Goal: Task Accomplishment & Management: Manage account settings

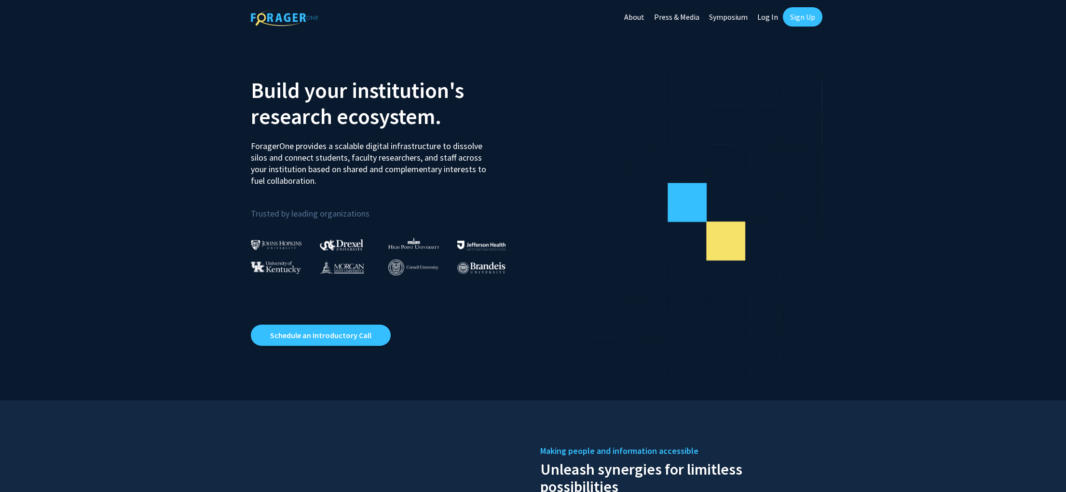
click at [771, 18] on link "Log In" at bounding box center [768, 17] width 30 height 34
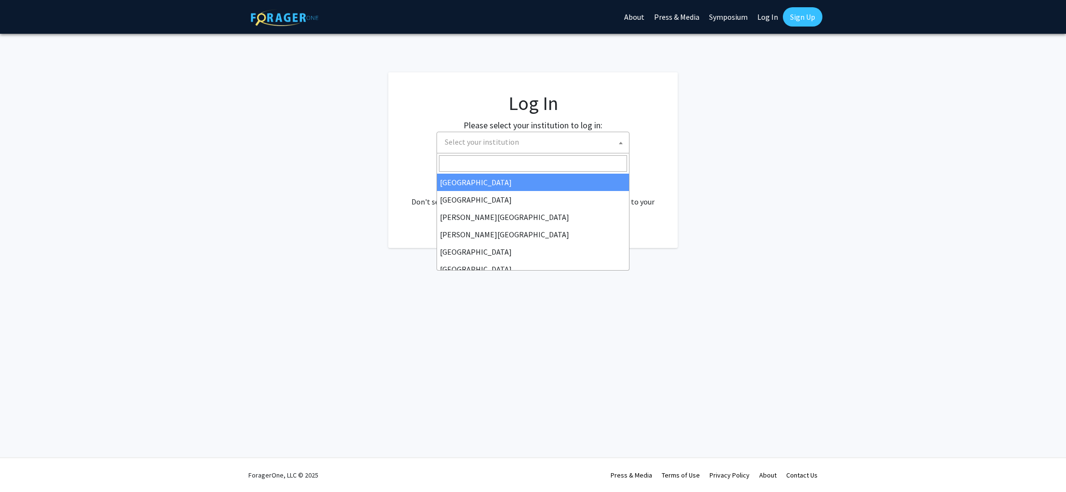
click at [530, 143] on span "Select your institution" at bounding box center [535, 142] width 188 height 20
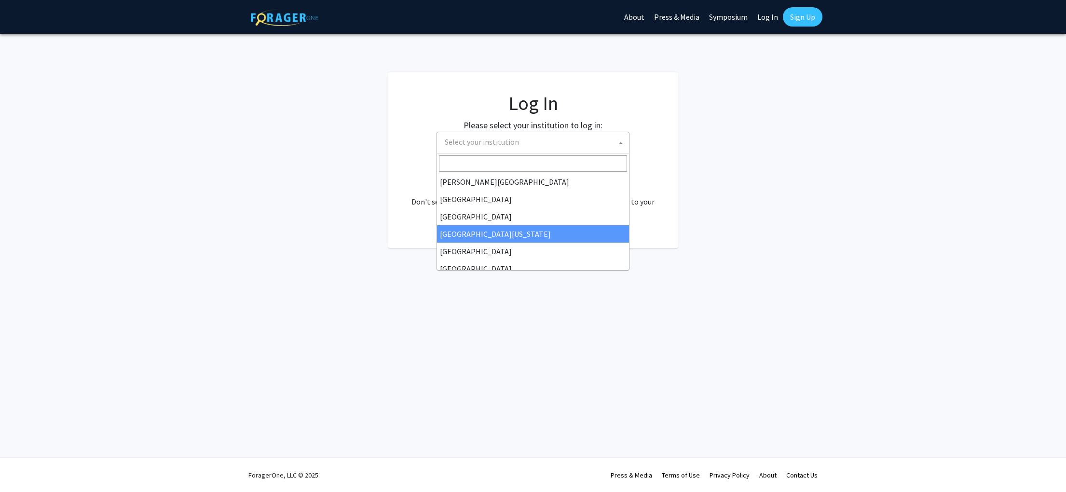
scroll to position [53, 0]
select select "29"
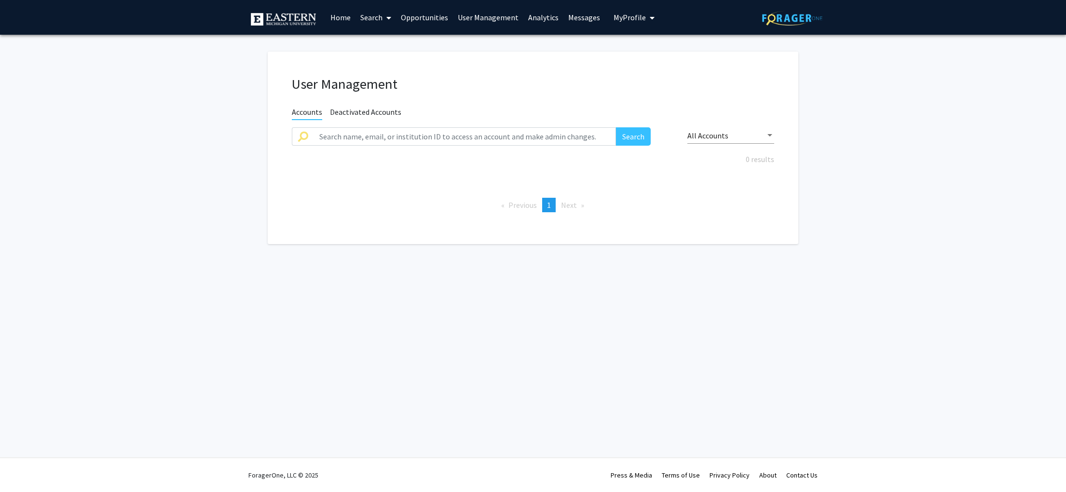
click at [799, 475] on link "Contact Us" at bounding box center [802, 475] width 31 height 9
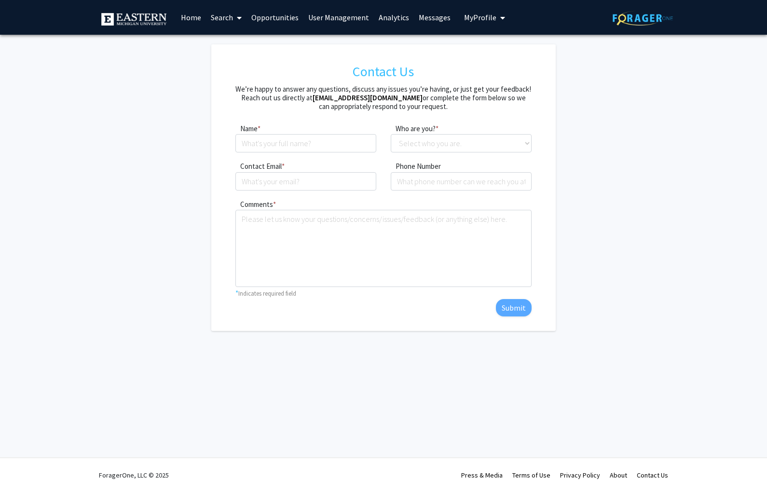
click at [277, 18] on link "Opportunities" at bounding box center [275, 17] width 57 height 34
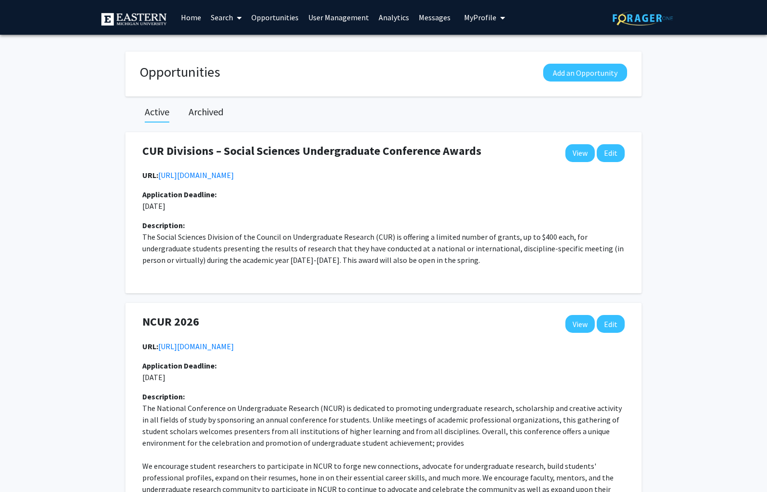
click at [317, 19] on link "User Management" at bounding box center [339, 17] width 70 height 34
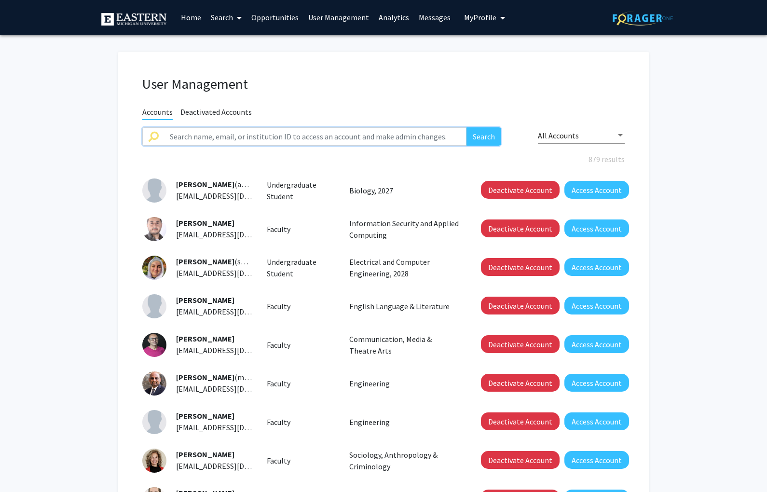
drag, startPoint x: 238, startPoint y: 135, endPoint x: 192, endPoint y: 154, distance: 50.4
click at [238, 135] on input "text" at bounding box center [315, 136] width 303 height 18
type input "ryen"
click at [487, 136] on button "Search" at bounding box center [484, 136] width 35 height 18
click at [482, 141] on button "Search" at bounding box center [484, 136] width 35 height 18
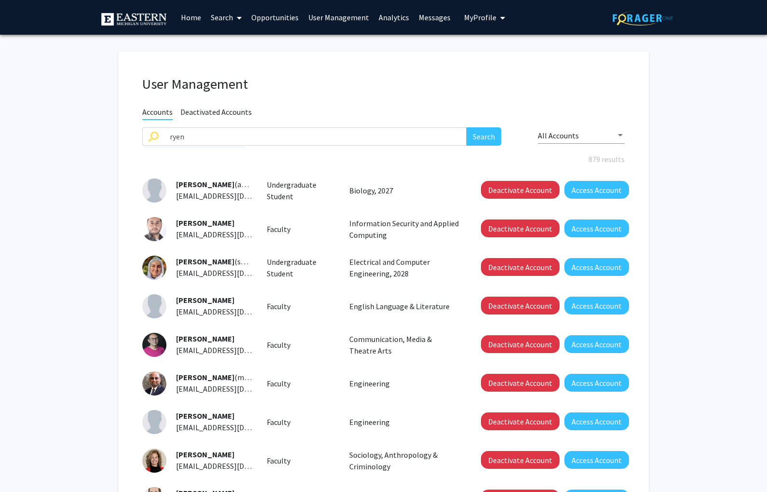
click at [59, 198] on fg-user-management "User Management Accounts Deactivated Accounts ryen Search All Accounts 879 resu…" at bounding box center [383, 336] width 767 height 603
drag, startPoint x: 232, startPoint y: 137, endPoint x: 356, endPoint y: 142, distance: 124.1
click at [233, 137] on input "ryen" at bounding box center [315, 136] width 303 height 18
click at [480, 135] on button "Search" at bounding box center [484, 136] width 35 height 18
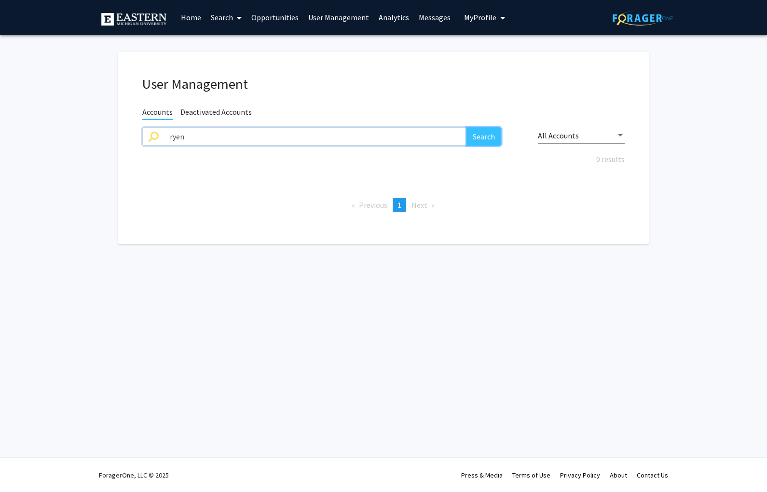
click at [481, 140] on button "Search" at bounding box center [484, 136] width 35 height 18
click at [218, 111] on span "Deactivated Accounts" at bounding box center [215, 113] width 71 height 12
click at [331, 19] on link "User Management" at bounding box center [339, 17] width 70 height 34
click at [262, 18] on link "Opportunities" at bounding box center [275, 17] width 57 height 34
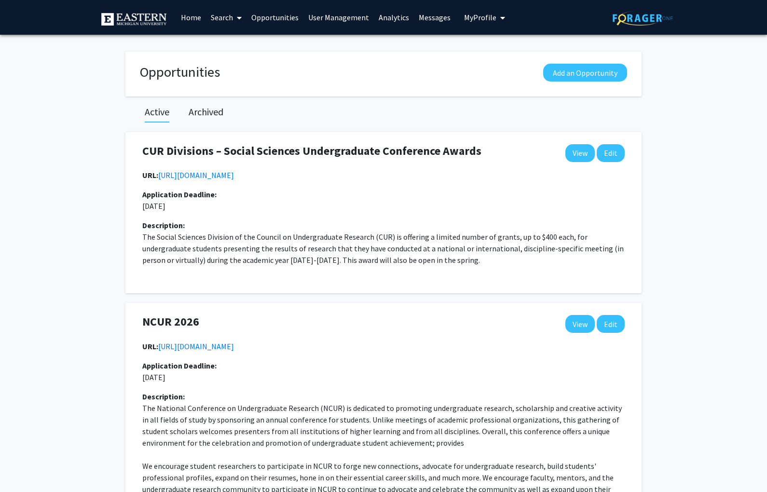
drag, startPoint x: 214, startPoint y: 17, endPoint x: 204, endPoint y: 17, distance: 9.7
click at [214, 17] on link "Search" at bounding box center [226, 17] width 41 height 34
click at [225, 60] on span "Students" at bounding box center [235, 63] width 59 height 19
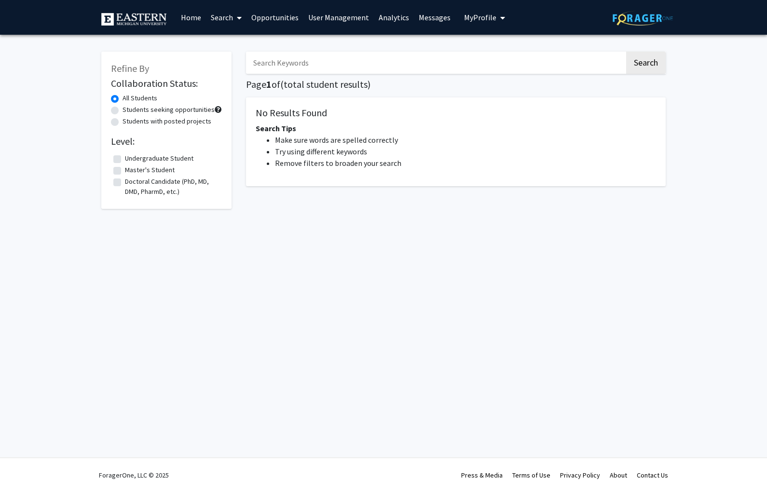
click at [318, 19] on link "User Management" at bounding box center [339, 17] width 70 height 34
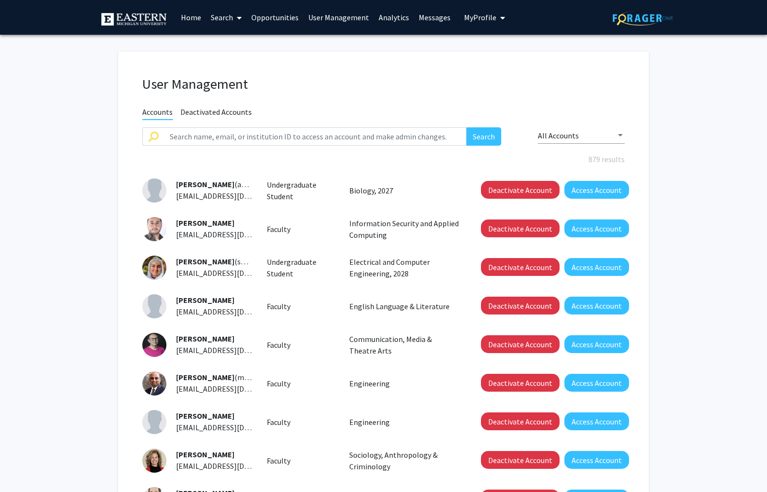
scroll to position [2, 0]
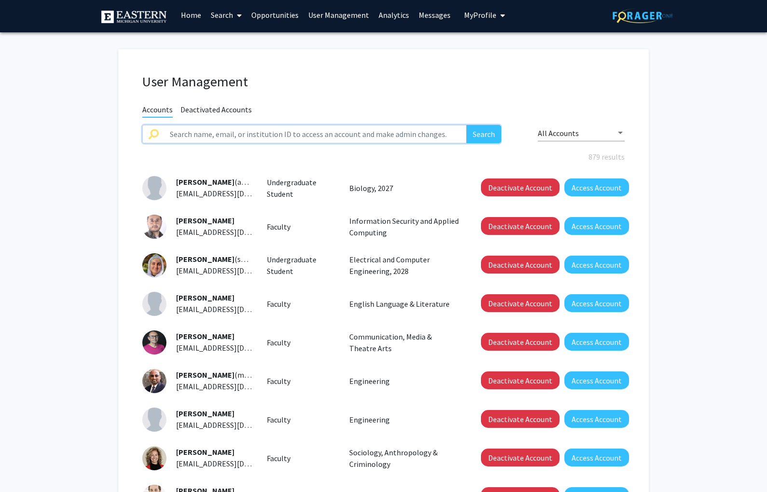
click at [218, 133] on input "text" at bounding box center [315, 134] width 303 height 18
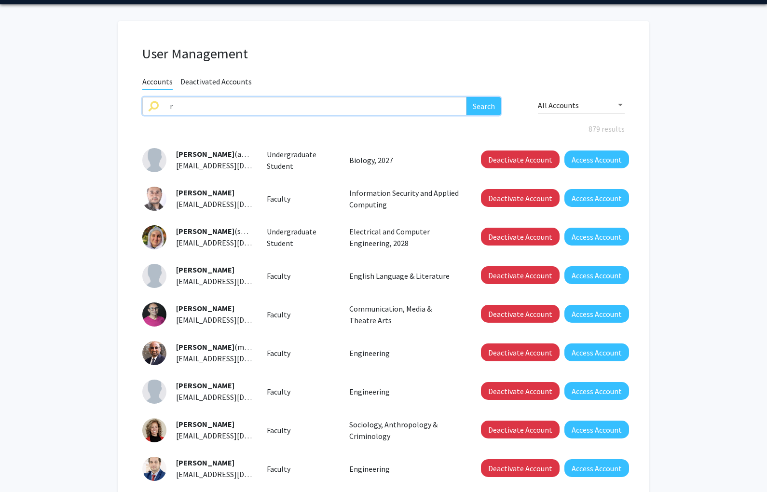
scroll to position [31, 0]
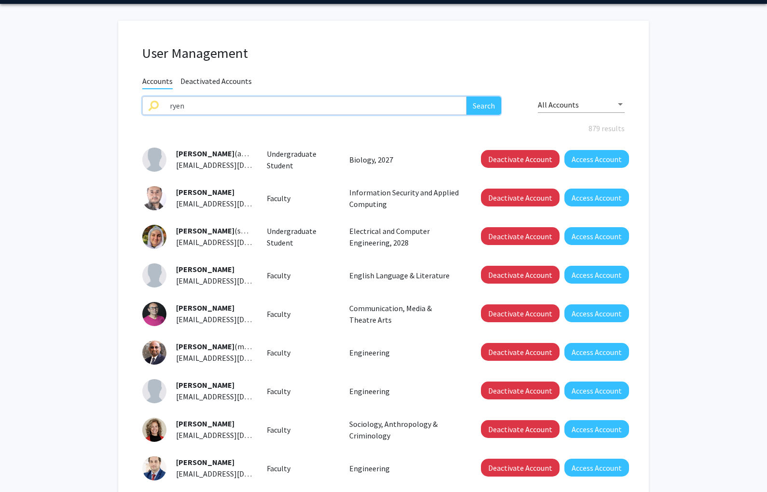
type input "ryen"
click at [480, 108] on button "Search" at bounding box center [484, 106] width 35 height 18
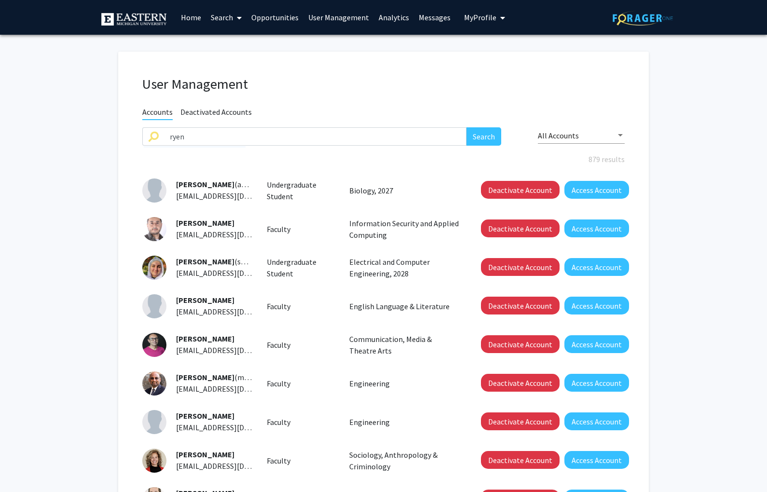
click at [262, 16] on link "Opportunities" at bounding box center [275, 17] width 57 height 34
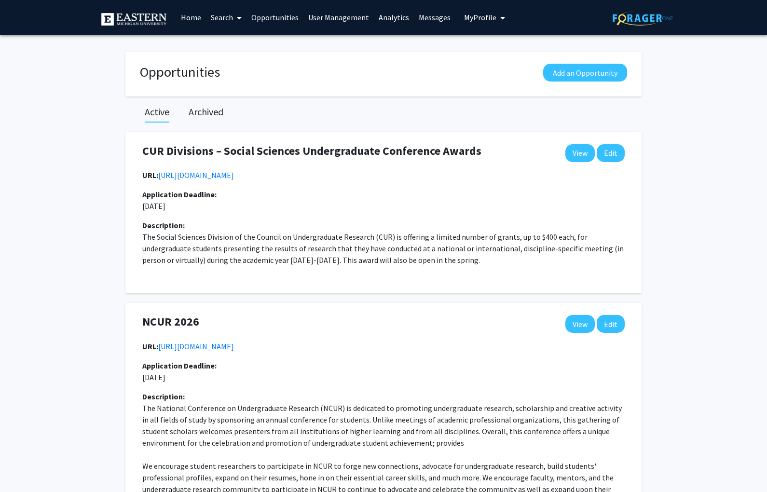
click at [321, 16] on link "User Management" at bounding box center [339, 17] width 70 height 34
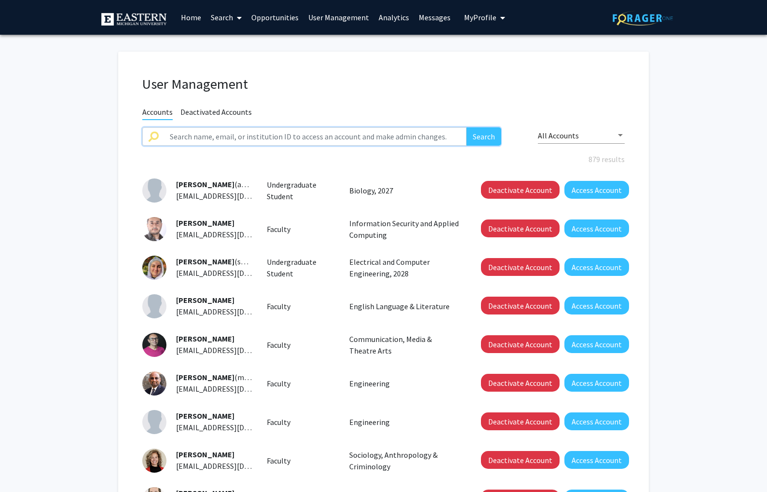
click at [436, 138] on input "text" at bounding box center [315, 136] width 303 height 18
type input "sierra"
click at [487, 132] on button "Search" at bounding box center [484, 136] width 35 height 18
click at [485, 134] on button "Search" at bounding box center [484, 136] width 35 height 18
click at [226, 110] on span "Deactivated Accounts" at bounding box center [215, 113] width 71 height 12
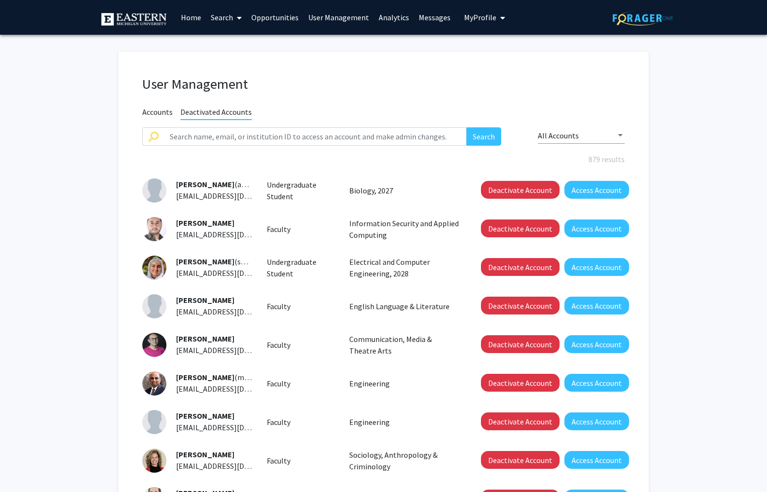
click at [149, 112] on span "Accounts" at bounding box center [157, 113] width 30 height 12
click at [290, 16] on link "Opportunities" at bounding box center [275, 17] width 57 height 34
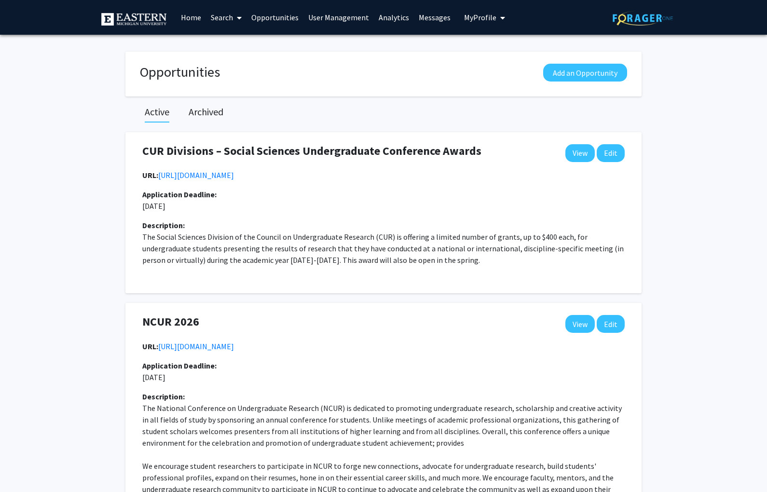
click at [226, 16] on link "Search" at bounding box center [226, 17] width 41 height 34
click at [226, 42] on span "Faculty/Staff" at bounding box center [241, 44] width 71 height 19
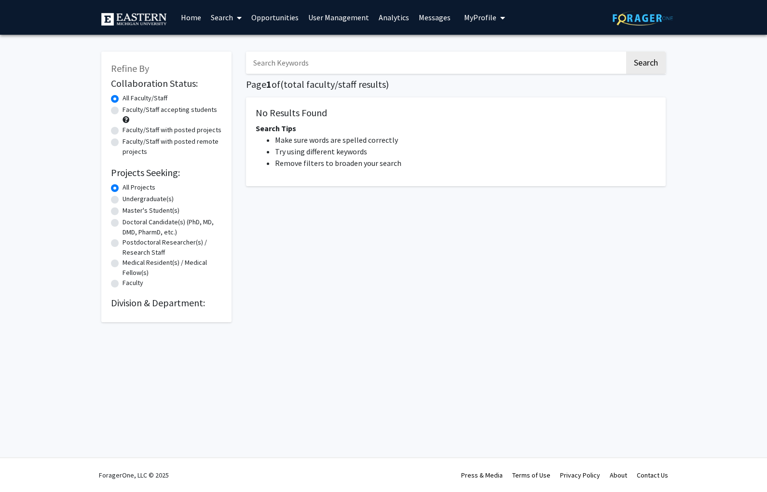
click at [332, 14] on link "User Management" at bounding box center [339, 17] width 70 height 34
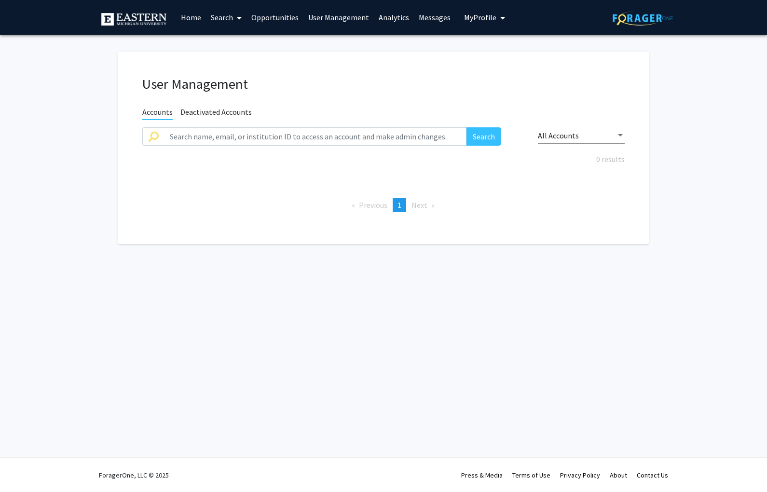
click at [470, 15] on span "My Profile" at bounding box center [480, 18] width 32 height 10
click at [200, 16] on link "Home" at bounding box center [191, 17] width 30 height 34
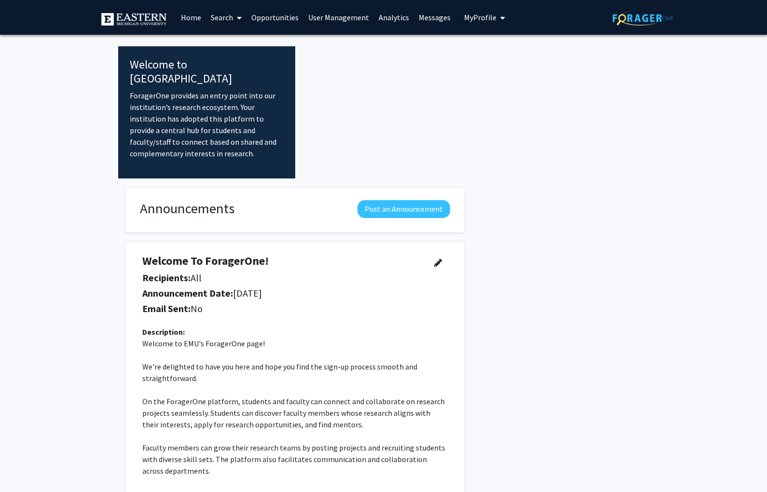
click at [381, 13] on link "Analytics" at bounding box center [394, 17] width 40 height 34
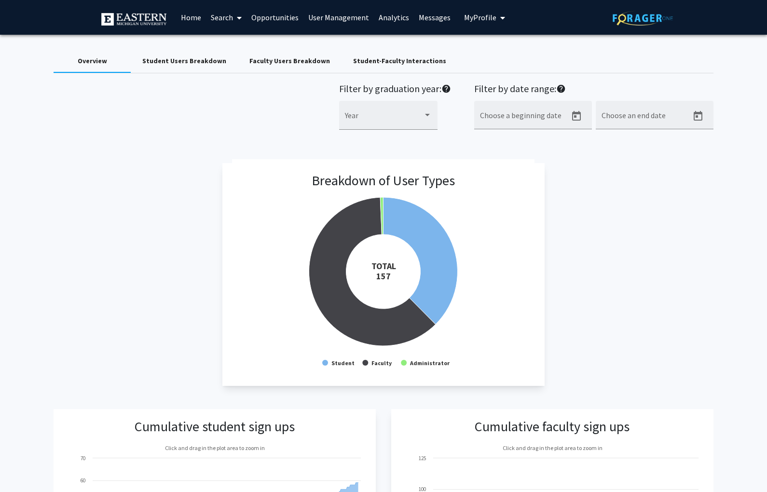
click at [274, 21] on link "Opportunities" at bounding box center [275, 17] width 57 height 34
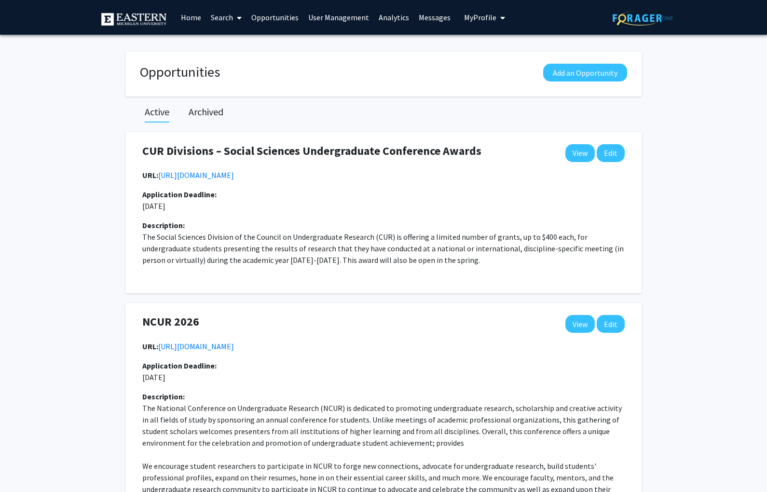
click at [344, 16] on link "User Management" at bounding box center [339, 17] width 70 height 34
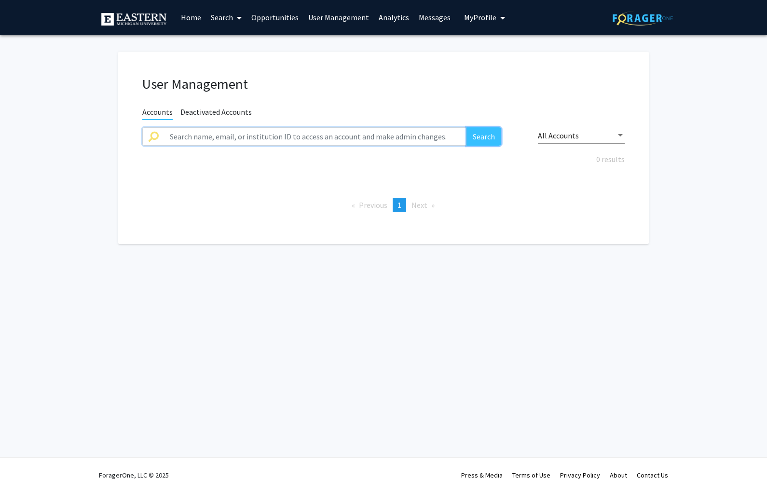
click at [476, 132] on button "Search" at bounding box center [484, 136] width 35 height 18
click at [552, 134] on span "All Accounts" at bounding box center [558, 136] width 41 height 10
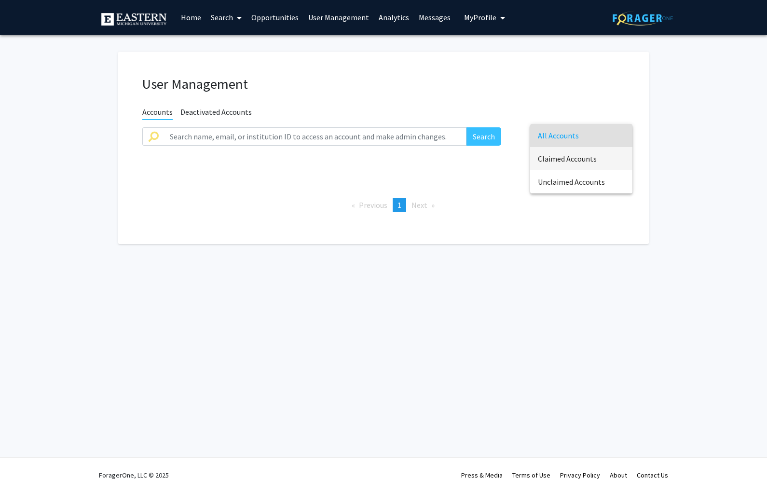
click at [560, 166] on span "Claimed Accounts" at bounding box center [581, 158] width 87 height 23
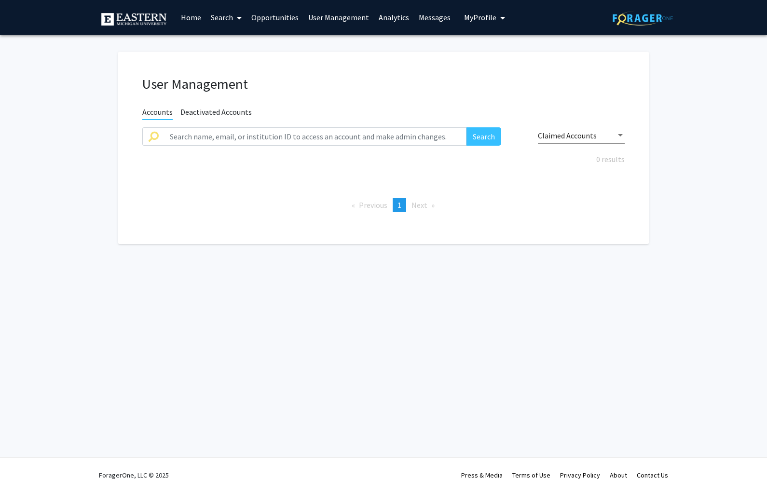
click at [441, 18] on link "Messages" at bounding box center [434, 17] width 41 height 34
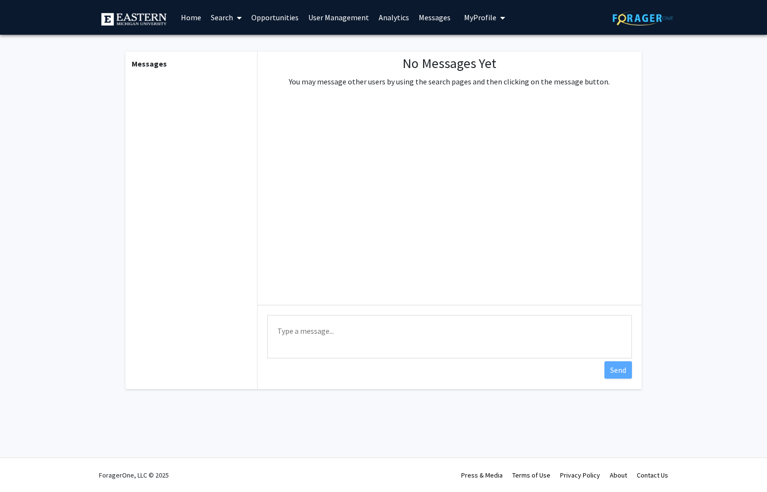
click at [252, 14] on link "Opportunities" at bounding box center [275, 17] width 57 height 34
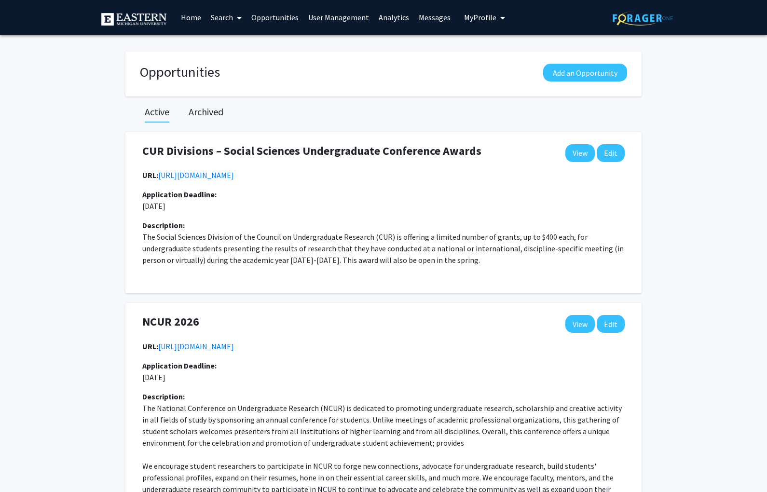
drag, startPoint x: 220, startPoint y: 15, endPoint x: 181, endPoint y: 14, distance: 39.1
click at [218, 15] on link "Search" at bounding box center [226, 17] width 41 height 34
click at [244, 46] on span "Faculty/Staff" at bounding box center [241, 44] width 71 height 19
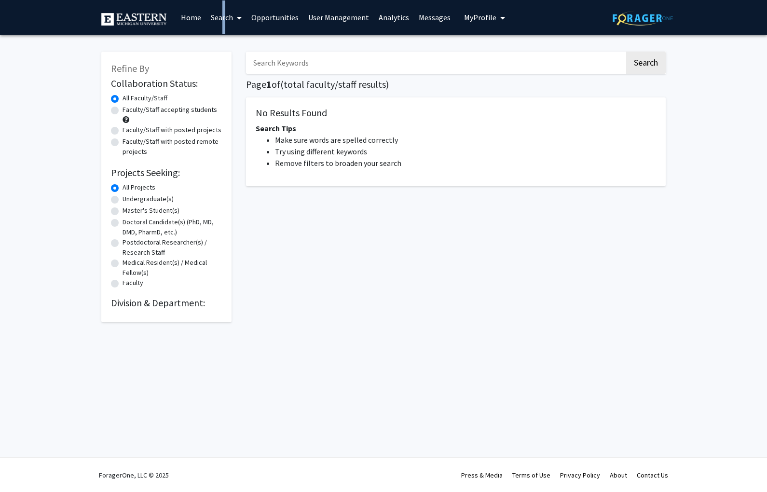
click at [343, 15] on link "User Management" at bounding box center [339, 17] width 70 height 34
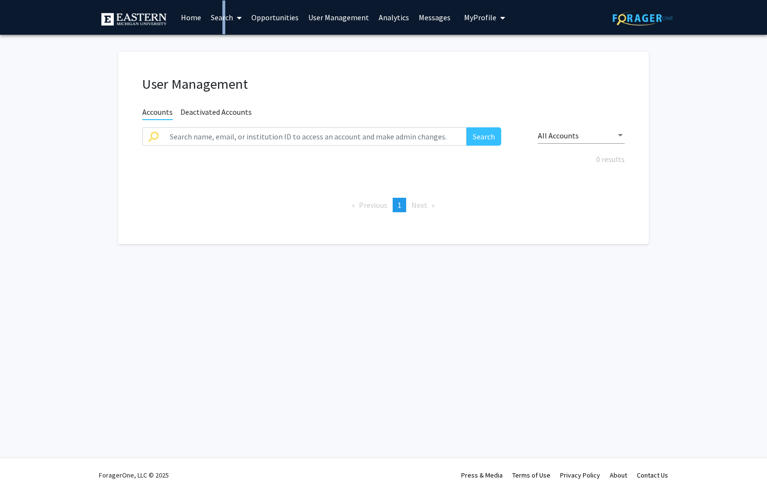
click at [651, 13] on img at bounding box center [643, 18] width 60 height 15
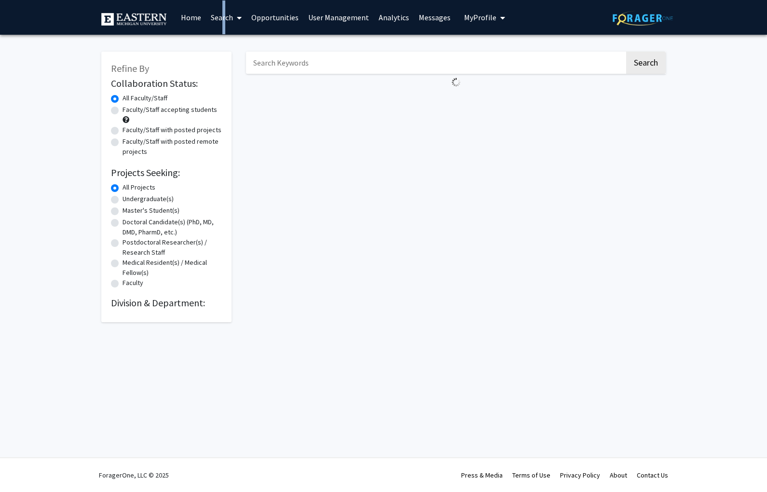
click at [142, 13] on img at bounding box center [133, 19] width 65 height 13
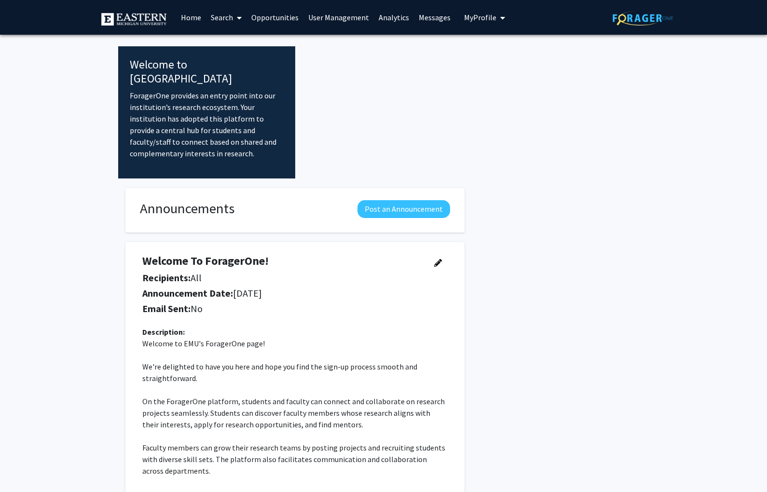
click at [345, 18] on link "User Management" at bounding box center [339, 17] width 70 height 34
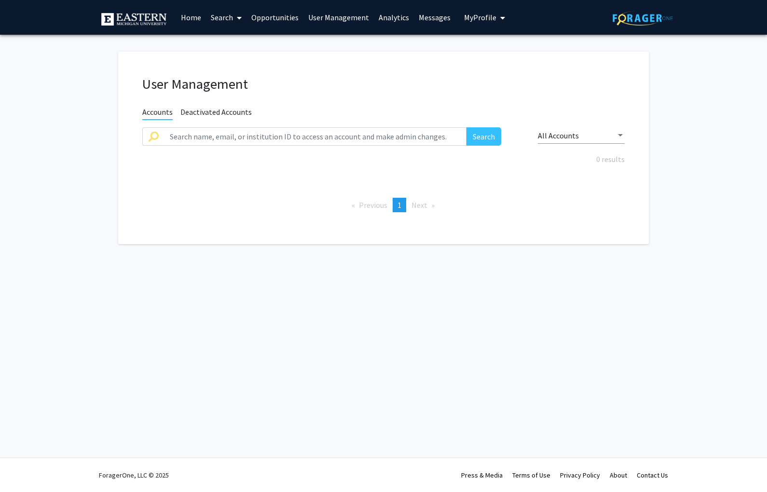
click at [439, 19] on link "Messages" at bounding box center [434, 17] width 41 height 34
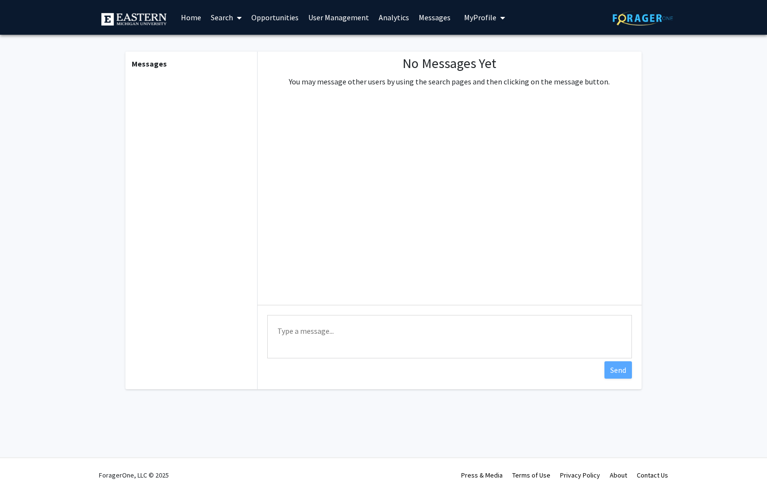
drag, startPoint x: 402, startPoint y: 18, endPoint x: 383, endPoint y: 18, distance: 19.3
click at [402, 18] on link "Analytics" at bounding box center [394, 17] width 40 height 34
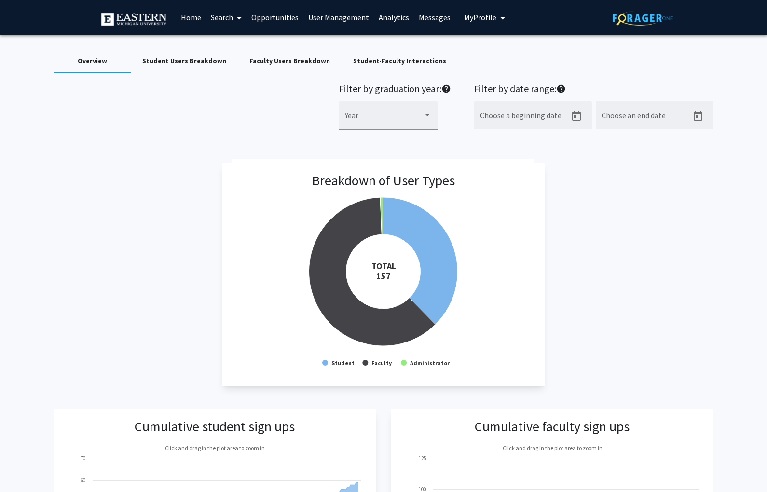
click at [345, 17] on link "User Management" at bounding box center [339, 17] width 70 height 34
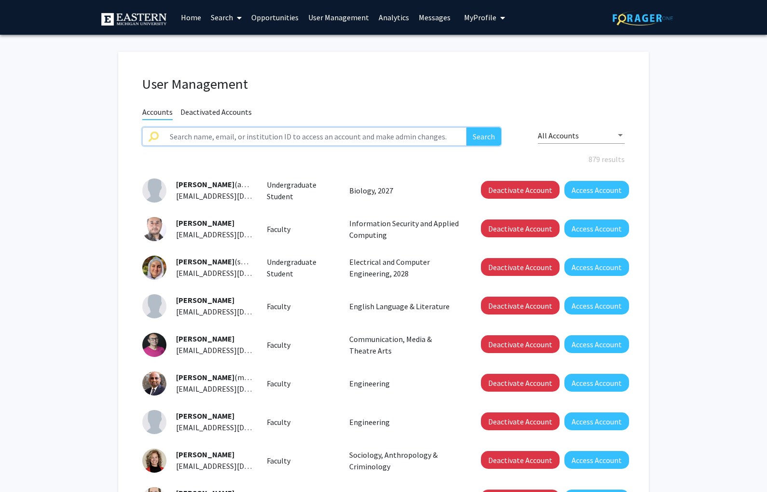
click at [293, 138] on input "text" at bounding box center [315, 136] width 303 height 18
type input "ryen"
click at [476, 138] on button "Search" at bounding box center [484, 136] width 35 height 18
drag, startPoint x: 482, startPoint y: 136, endPoint x: 493, endPoint y: 121, distance: 18.3
click at [482, 135] on button "Search" at bounding box center [484, 136] width 35 height 18
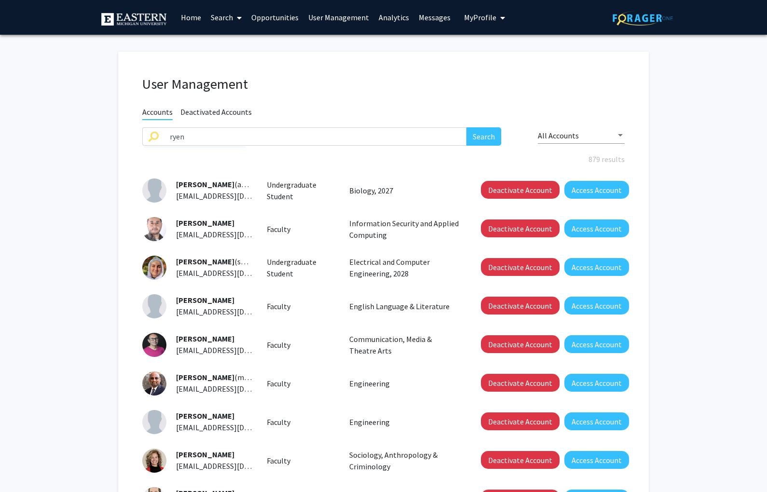
click at [192, 18] on link "Home" at bounding box center [191, 17] width 30 height 34
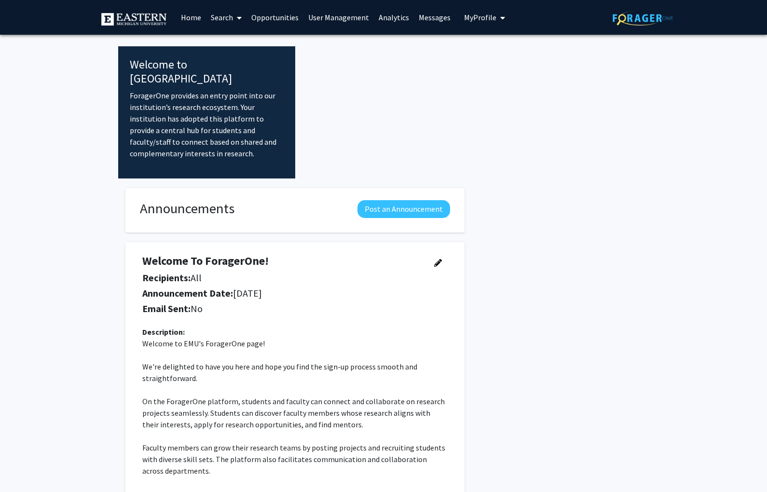
click at [319, 14] on link "User Management" at bounding box center [339, 17] width 70 height 34
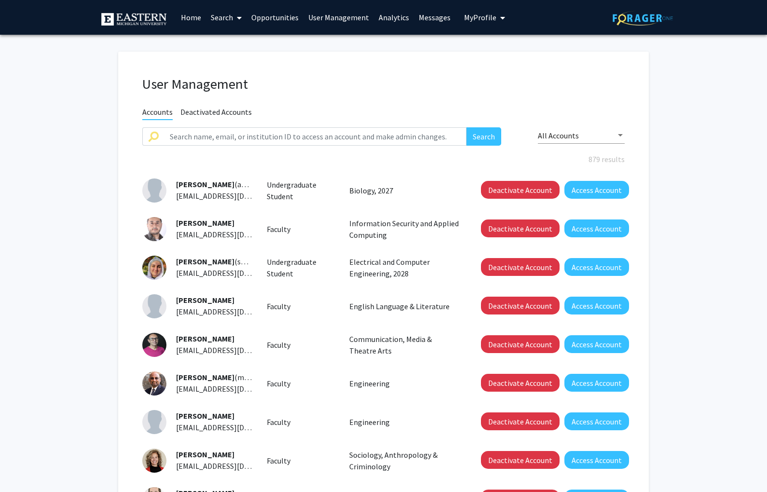
click at [331, 16] on link "User Management" at bounding box center [339, 17] width 70 height 34
drag, startPoint x: 258, startPoint y: 14, endPoint x: 252, endPoint y: 15, distance: 5.9
click at [258, 14] on link "Opportunities" at bounding box center [275, 17] width 57 height 34
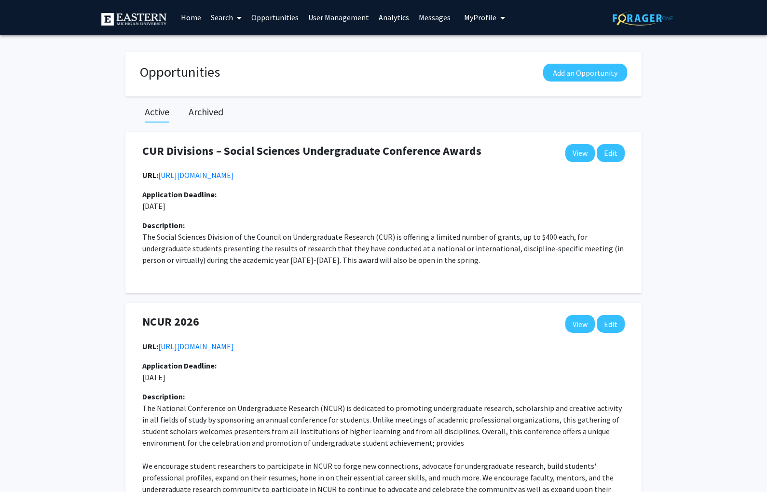
click at [220, 17] on link "Search" at bounding box center [226, 17] width 41 height 34
click at [232, 41] on span "Faculty/Staff" at bounding box center [241, 44] width 71 height 19
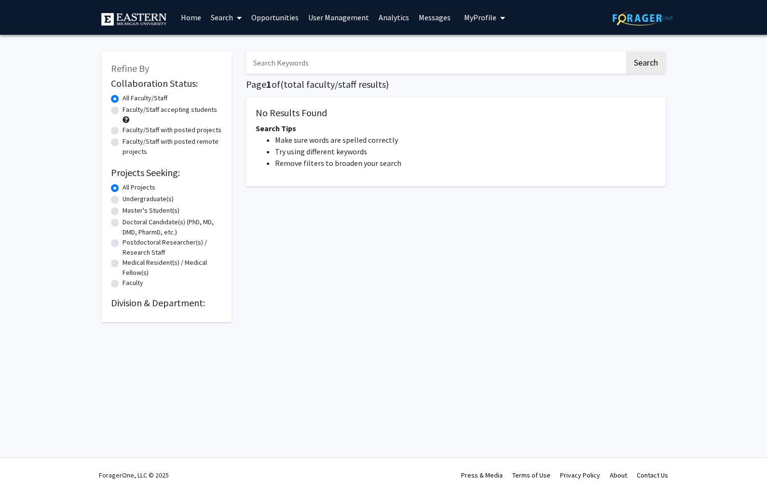
click at [328, 15] on link "User Management" at bounding box center [339, 17] width 70 height 34
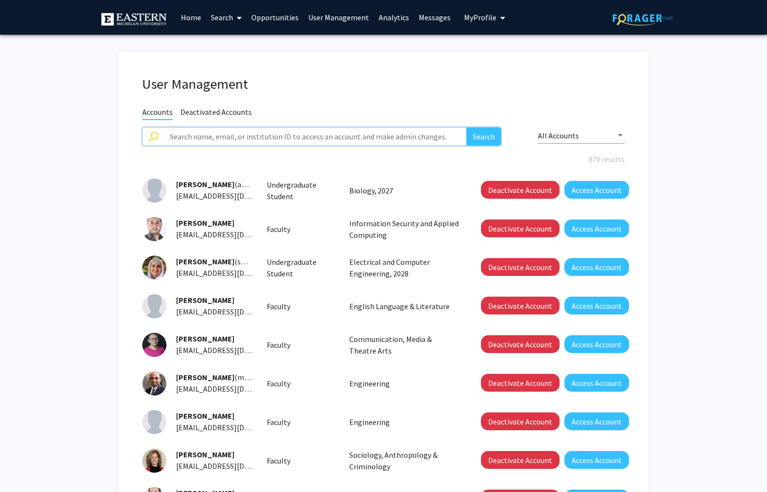
click at [401, 133] on input "text" at bounding box center [315, 136] width 303 height 18
click at [493, 136] on button "Search" at bounding box center [484, 136] width 35 height 18
click at [492, 134] on button "Search" at bounding box center [484, 136] width 35 height 18
drag, startPoint x: 492, startPoint y: 134, endPoint x: 546, endPoint y: 98, distance: 64.9
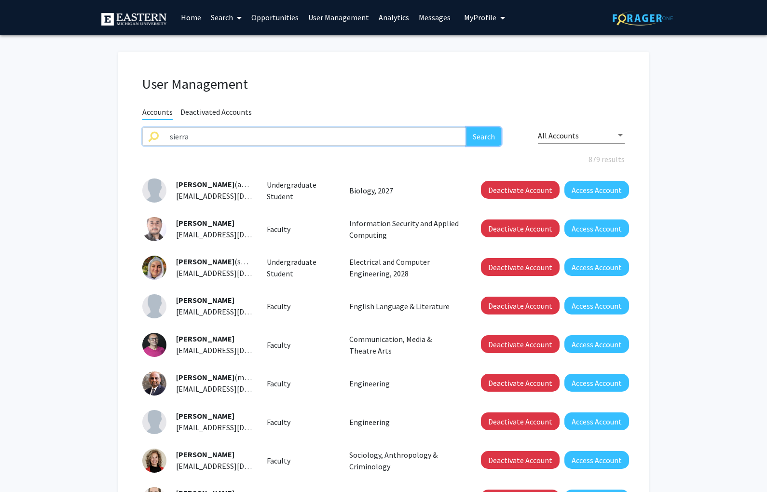
click at [492, 134] on button "Search" at bounding box center [484, 136] width 35 height 18
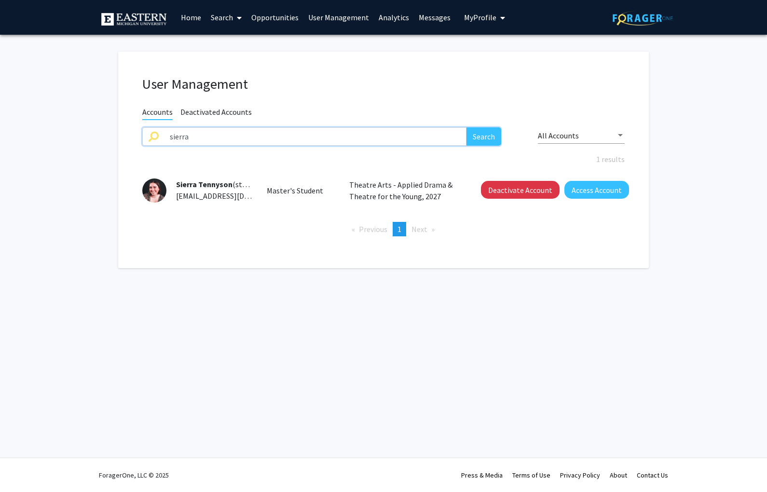
drag, startPoint x: 335, startPoint y: 138, endPoint x: 127, endPoint y: 133, distance: 208.0
click at [128, 133] on div "User Management Accounts Deactivated Accounts sierra Search All Accounts 1 resu…" at bounding box center [383, 160] width 531 height 217
type input "e"
type input "ryen"
click at [467, 127] on button "Search" at bounding box center [484, 136] width 35 height 18
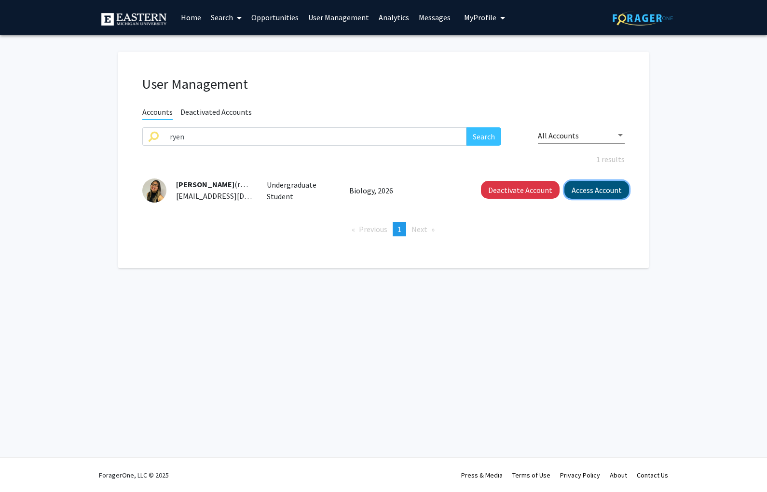
click at [588, 191] on button "Access Account" at bounding box center [597, 190] width 65 height 18
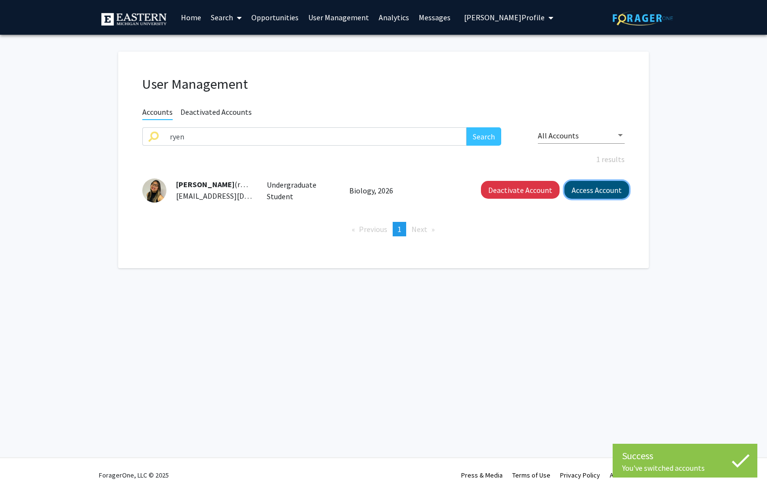
click at [580, 190] on button "Access Account" at bounding box center [597, 190] width 65 height 18
click at [606, 188] on button "Access Account" at bounding box center [597, 190] width 65 height 18
click at [503, 13] on span "[PERSON_NAME] Profile" at bounding box center [504, 18] width 81 height 10
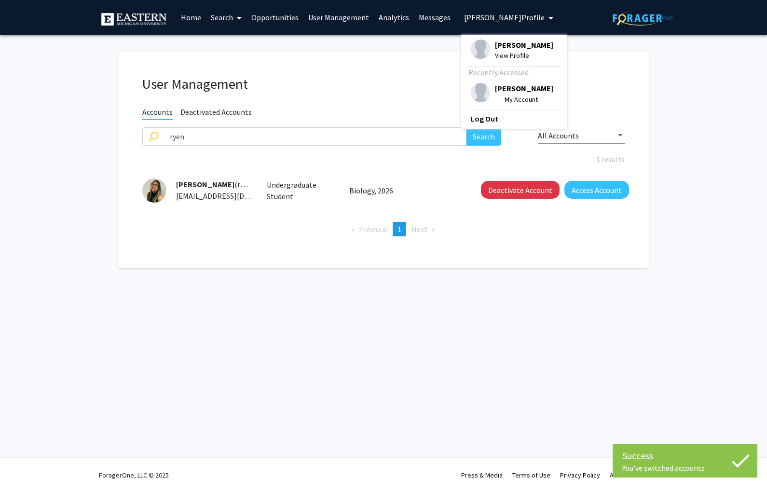
click at [501, 39] on div "[PERSON_NAME] View Profile Recently Accessed [PERSON_NAME] My Account Log Out" at bounding box center [514, 82] width 106 height 95
click at [508, 67] on div "Recently Accessed" at bounding box center [513, 73] width 89 height 12
click at [508, 54] on span "View Profile" at bounding box center [524, 55] width 58 height 11
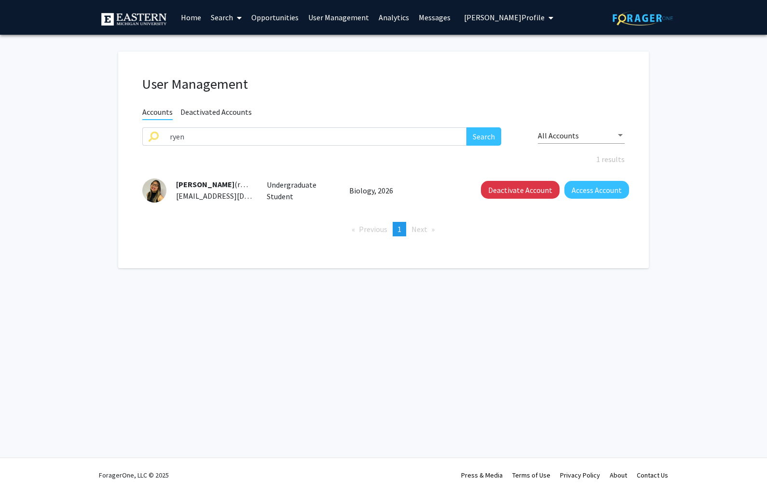
drag, startPoint x: 202, startPoint y: 185, endPoint x: 180, endPoint y: 187, distance: 21.8
click at [202, 185] on span "[PERSON_NAME]" at bounding box center [205, 184] width 58 height 10
drag, startPoint x: 137, startPoint y: 193, endPoint x: 161, endPoint y: 194, distance: 24.7
click at [137, 193] on div "[PERSON_NAME] (rpadill5) [EMAIL_ADDRESS][DOMAIN_NAME]" at bounding box center [197, 191] width 124 height 24
click at [161, 194] on img at bounding box center [154, 191] width 24 height 24
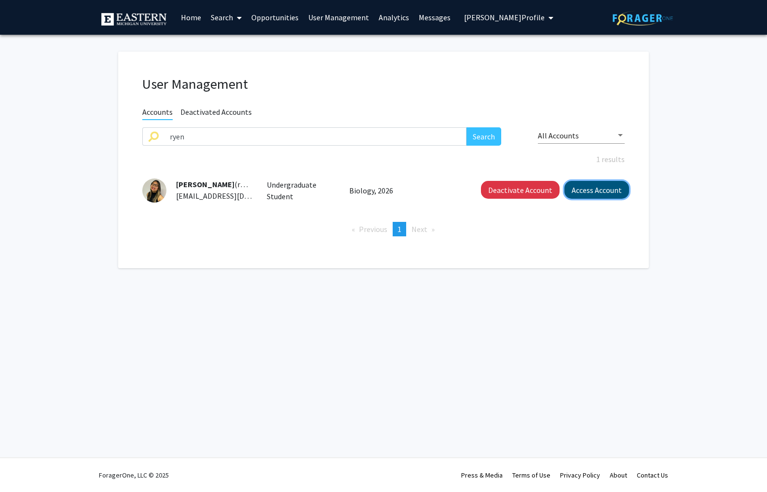
click at [587, 191] on button "Access Account" at bounding box center [597, 190] width 65 height 18
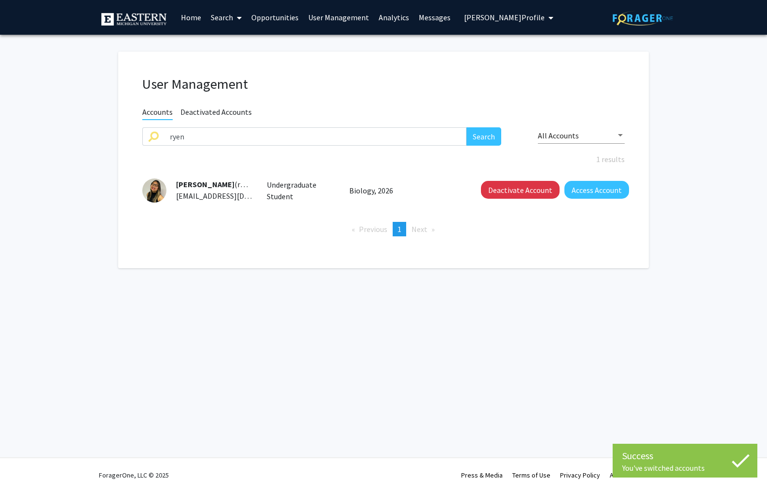
click at [502, 18] on span "[PERSON_NAME] Profile" at bounding box center [504, 18] width 81 height 10
click at [509, 49] on span "[PERSON_NAME]" at bounding box center [524, 45] width 58 height 11
click at [501, 25] on button "[PERSON_NAME] Profile" at bounding box center [508, 17] width 95 height 35
click at [516, 88] on span "[PERSON_NAME]" at bounding box center [524, 88] width 58 height 11
click at [464, 21] on span "My Profile" at bounding box center [480, 18] width 32 height 10
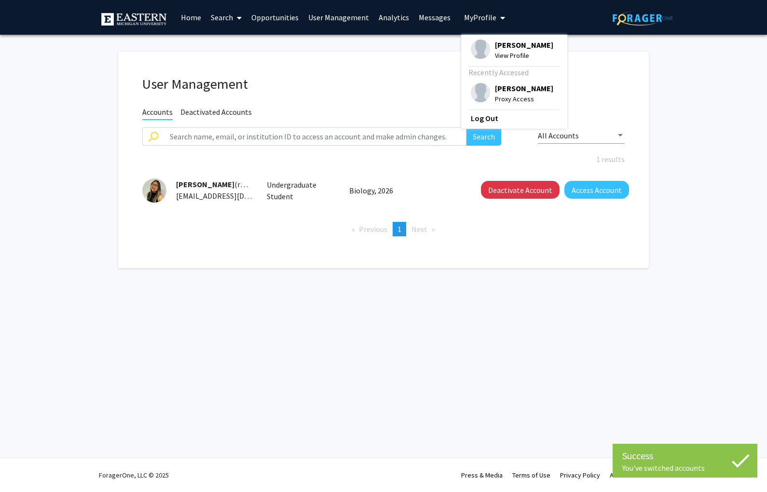
drag, startPoint x: 490, startPoint y: 119, endPoint x: 628, endPoint y: 28, distance: 165.0
click at [493, 116] on link "Log Out" at bounding box center [514, 118] width 87 height 12
